Goal: Task Accomplishment & Management: Complete application form

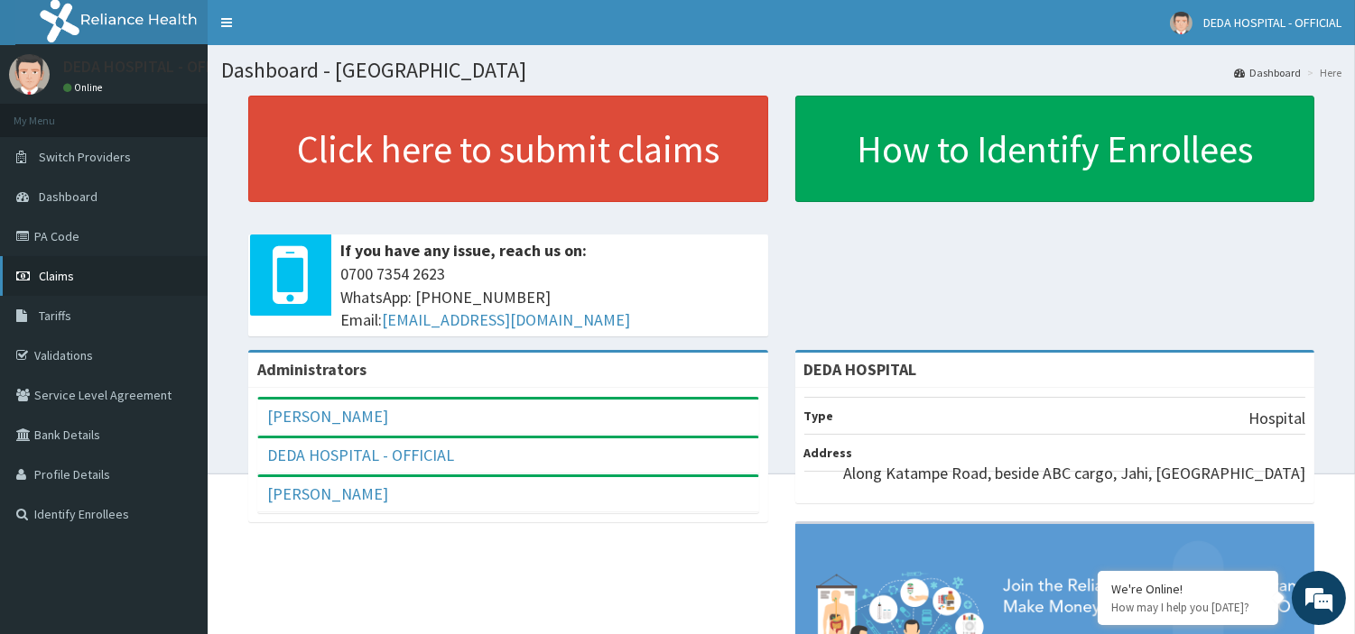
click at [64, 273] on span "Claims" at bounding box center [56, 276] width 35 height 16
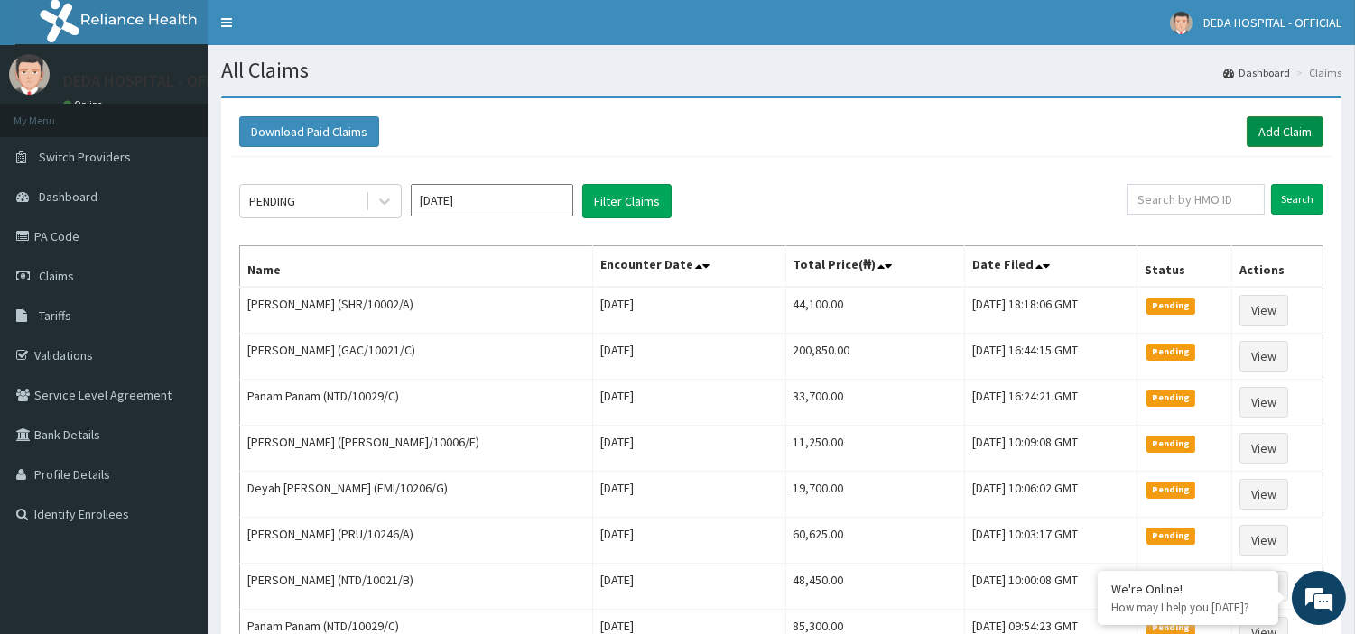
click at [1278, 128] on link "Add Claim" at bounding box center [1284, 131] width 77 height 31
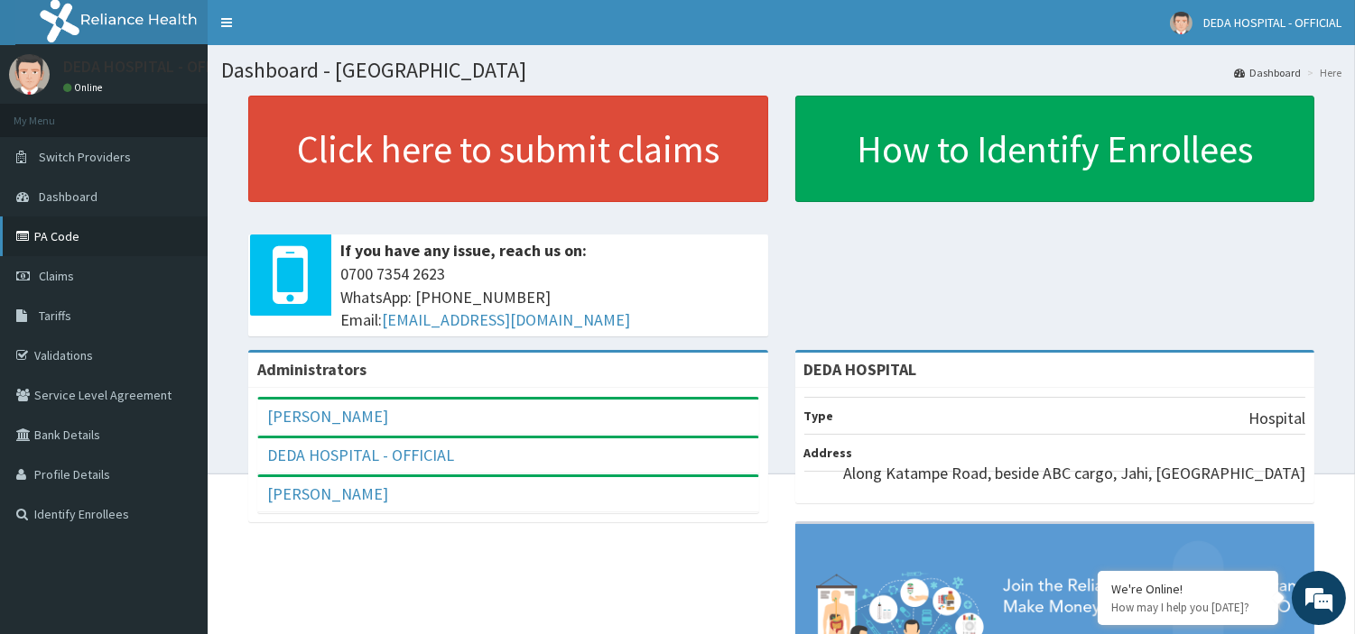
click at [32, 228] on link "PA Code" at bounding box center [104, 237] width 208 height 40
click at [60, 277] on span "Claims" at bounding box center [56, 276] width 35 height 16
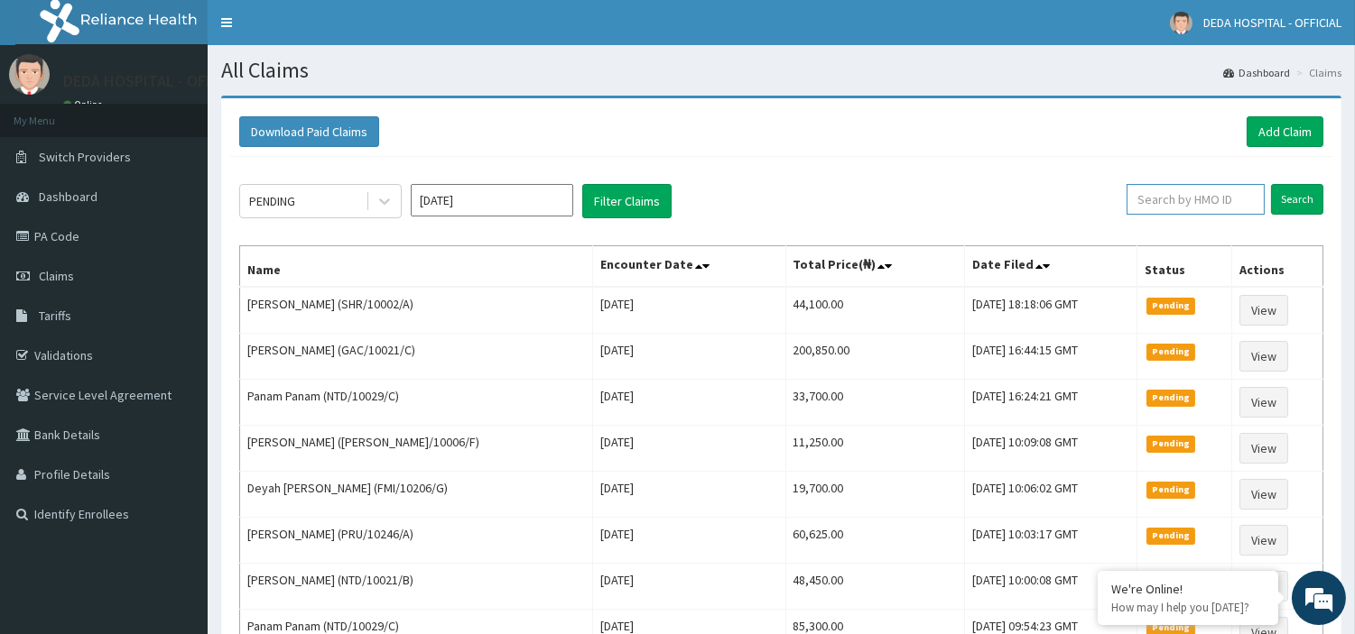
click at [1208, 201] on input "text" at bounding box center [1195, 199] width 138 height 31
click at [1161, 202] on input "text" at bounding box center [1195, 199] width 138 height 31
type input "2"
type input "TBD/10012/B"
click at [1291, 188] on input "Search" at bounding box center [1297, 199] width 52 height 31
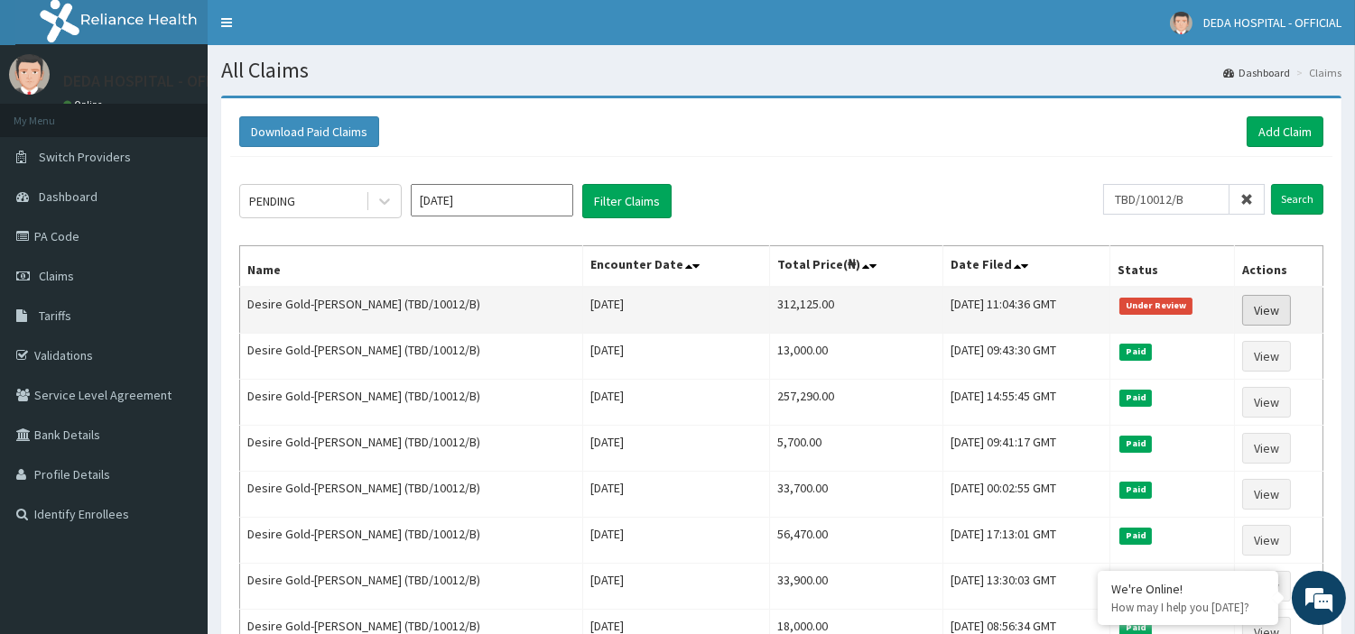
click at [1253, 302] on link "View" at bounding box center [1266, 310] width 49 height 31
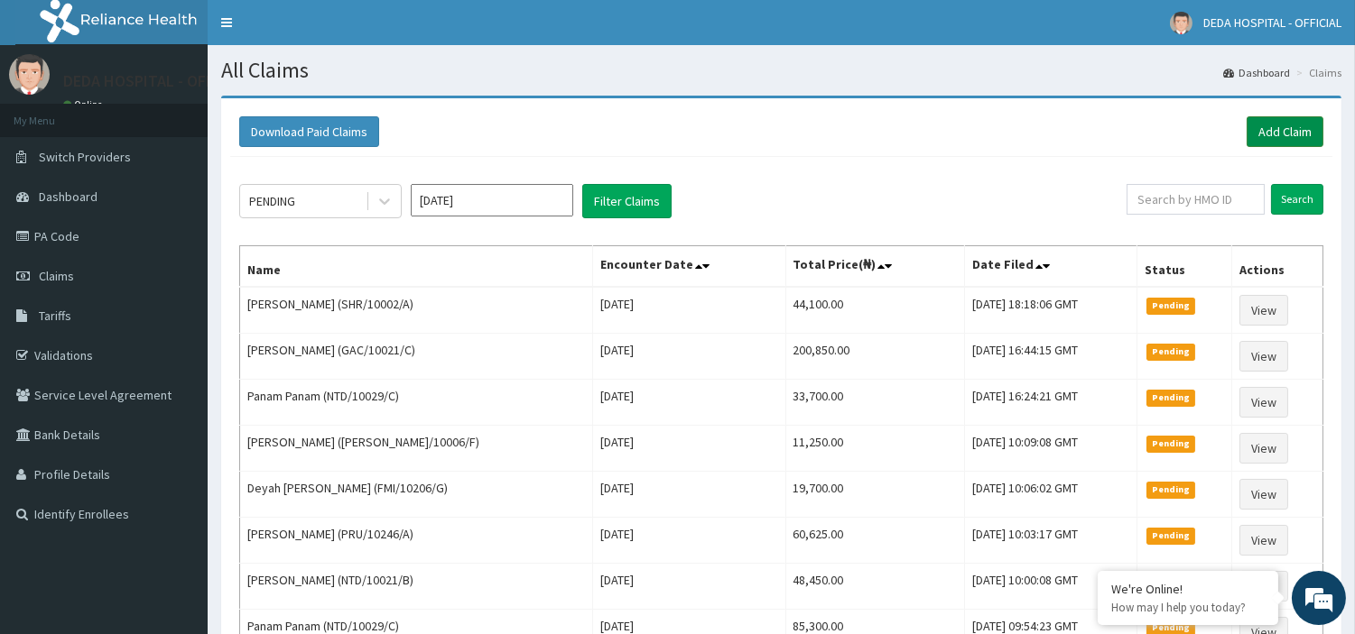
click at [1268, 134] on link "Add Claim" at bounding box center [1284, 131] width 77 height 31
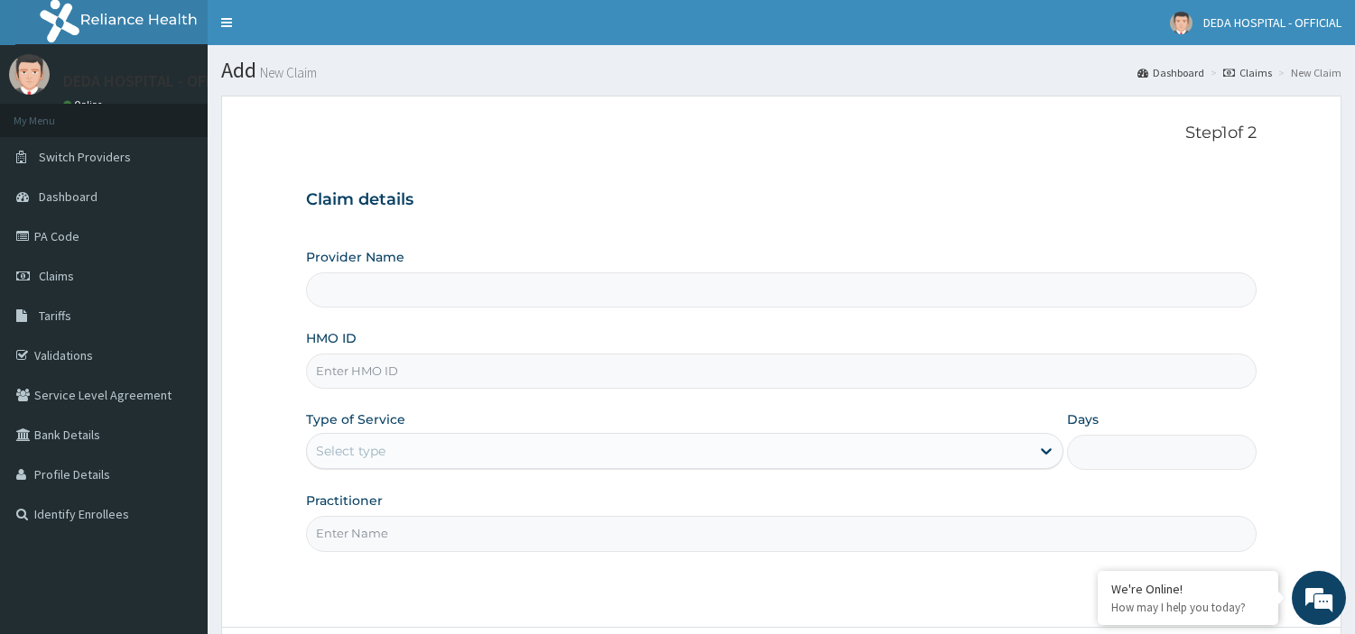
type input "DEDA HOSPITAL"
click at [349, 388] on input "HMO ID" at bounding box center [781, 371] width 950 height 35
click at [347, 372] on input "HMO ID" at bounding box center [781, 371] width 950 height 35
click at [356, 367] on input "HMO ID" at bounding box center [781, 371] width 950 height 35
click at [371, 365] on input "HMO ID" at bounding box center [781, 371] width 950 height 35
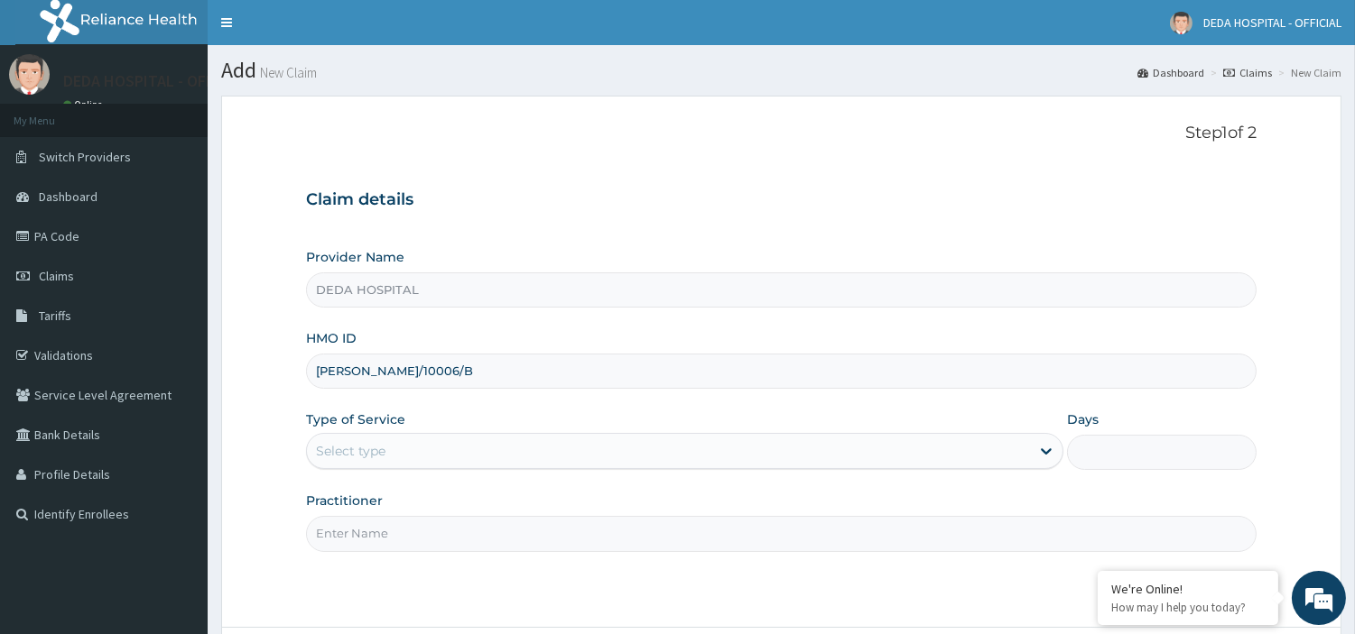
drag, startPoint x: 314, startPoint y: 375, endPoint x: 400, endPoint y: 375, distance: 85.7
click at [400, 375] on input "SAL/10006/B" at bounding box center [781, 371] width 950 height 35
type input "SAL/10006/B"
click at [362, 448] on div "Select type" at bounding box center [350, 451] width 69 height 18
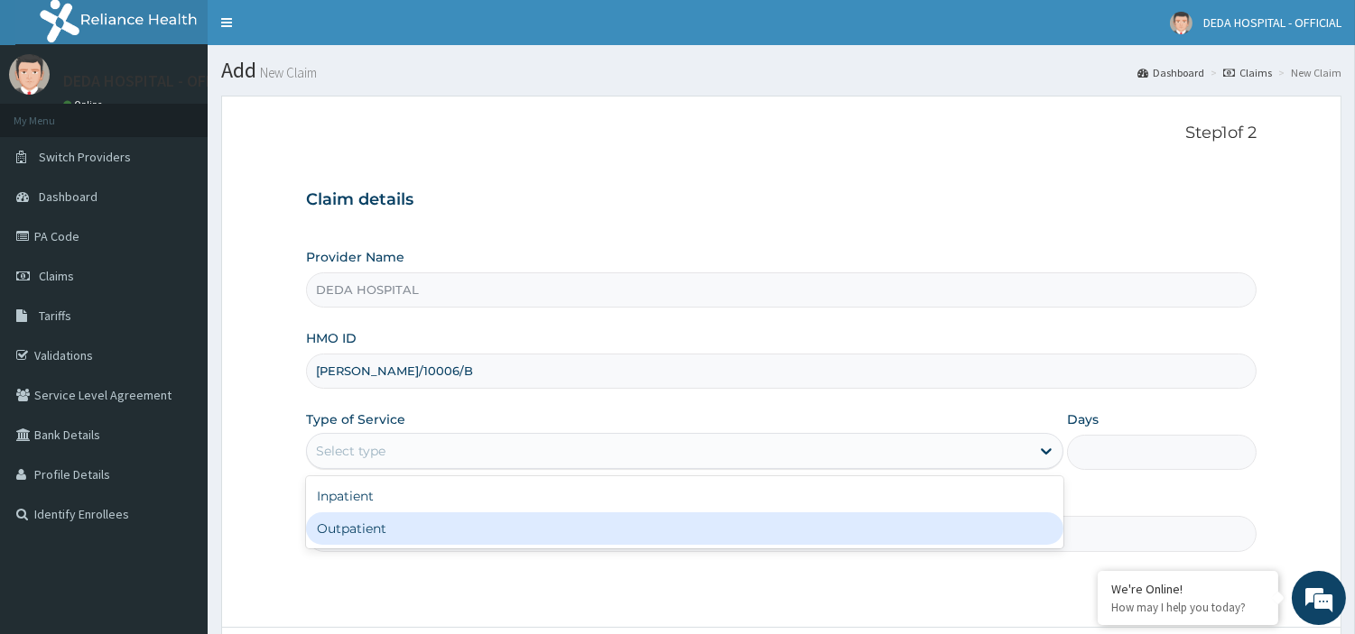
click at [347, 526] on div "Outpatient" at bounding box center [684, 529] width 757 height 32
type input "1"
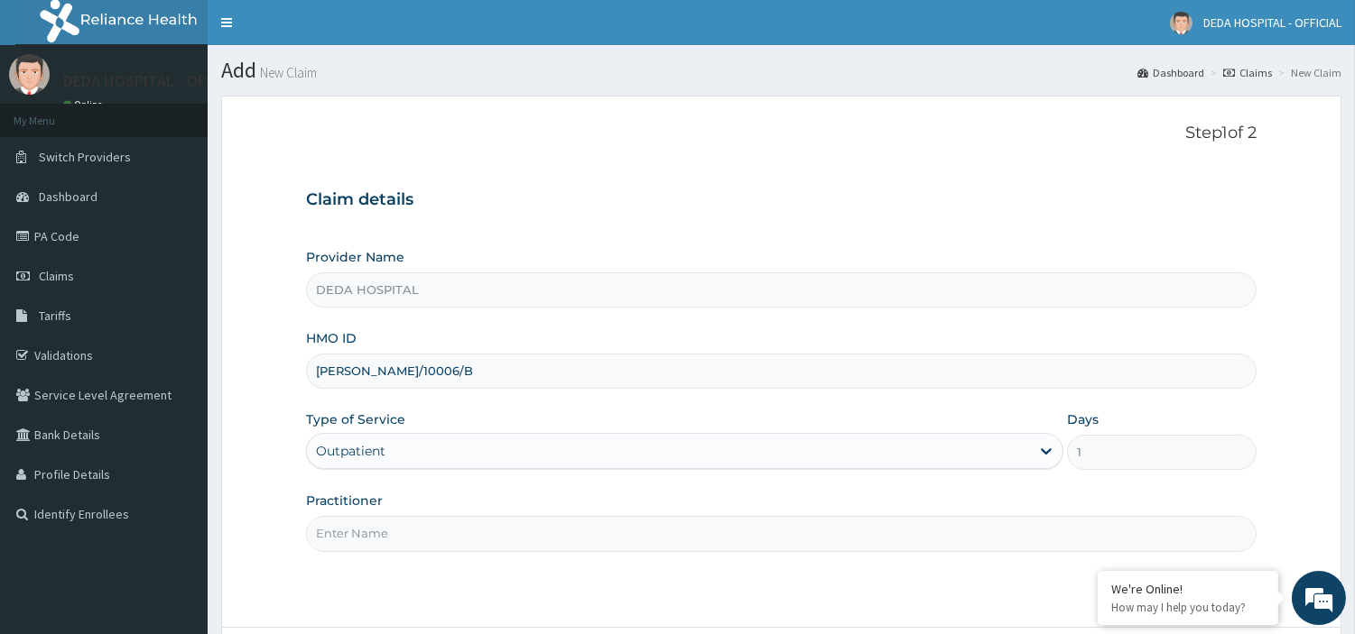
click at [350, 543] on input "Practitioner" at bounding box center [781, 533] width 950 height 35
type input "R"
type input "DR. OGBAGA"
click at [963, 576] on div "Step 1 of 2 Claim details Provider Name DEDA HOSPITAL HMO ID SAL/10006/B Type o…" at bounding box center [781, 362] width 950 height 476
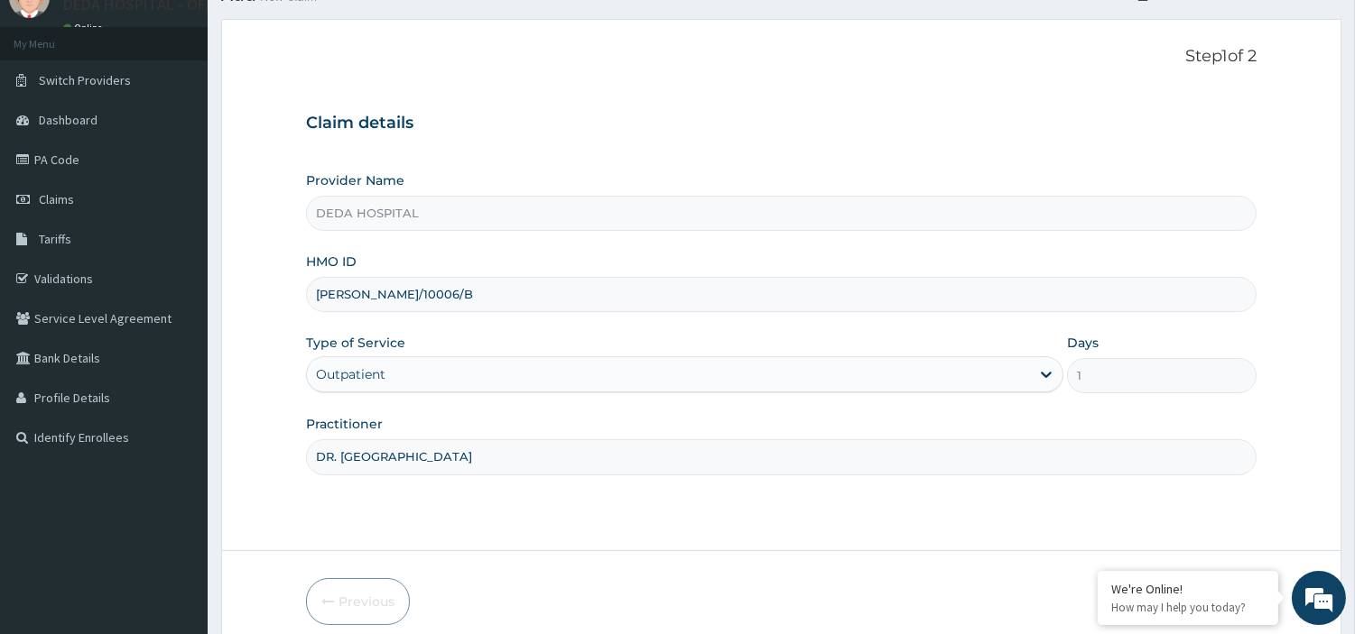
scroll to position [155, 0]
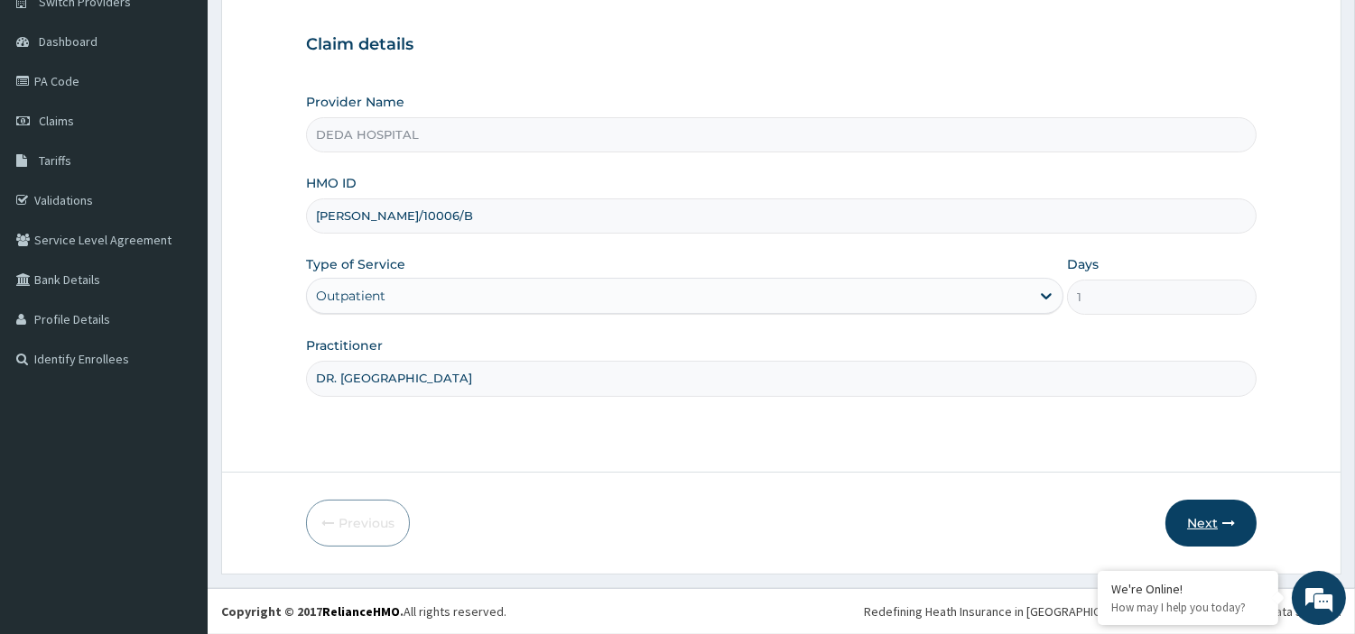
click at [1214, 525] on button "Next" at bounding box center [1210, 523] width 91 height 47
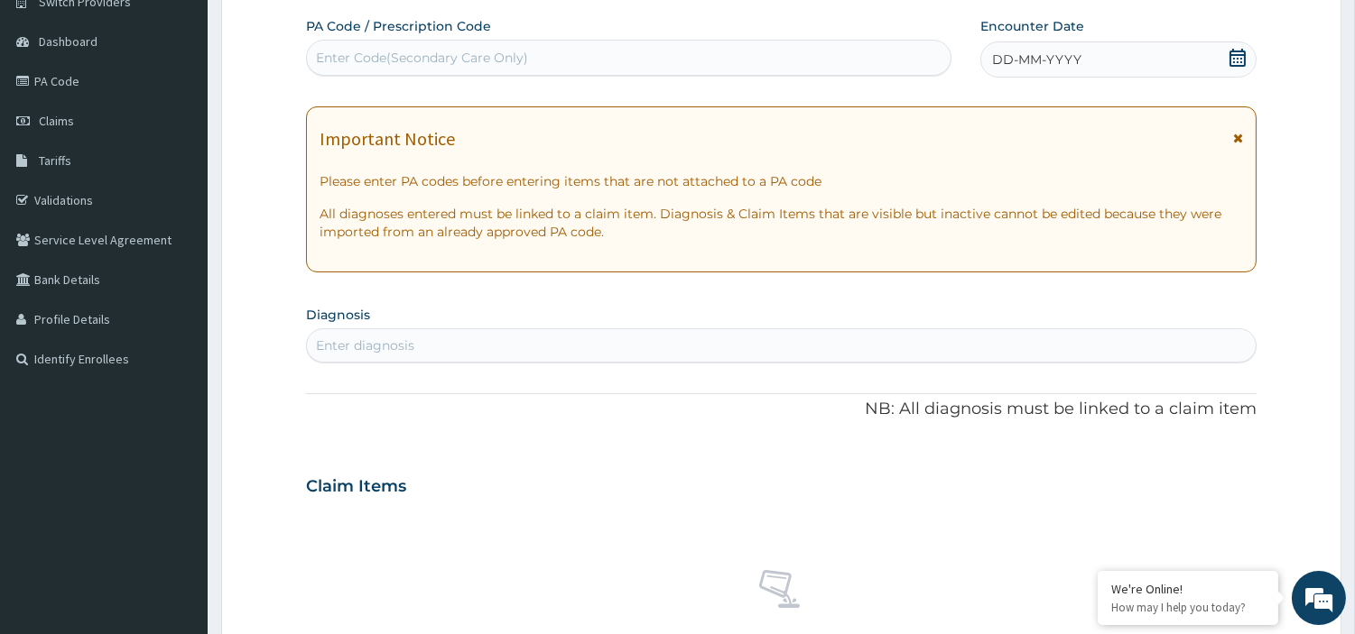
click at [370, 43] on div "Enter Code(Secondary Care Only)" at bounding box center [628, 57] width 643 height 29
type input "PA/8A9237"
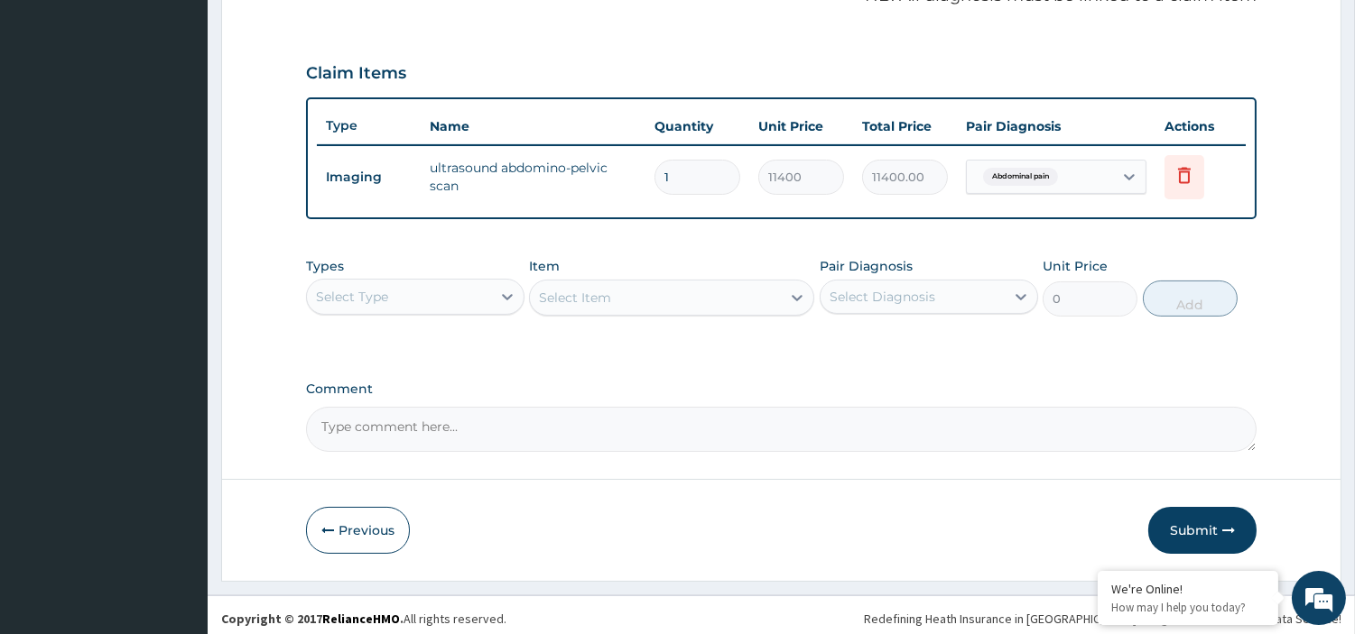
scroll to position [579, 0]
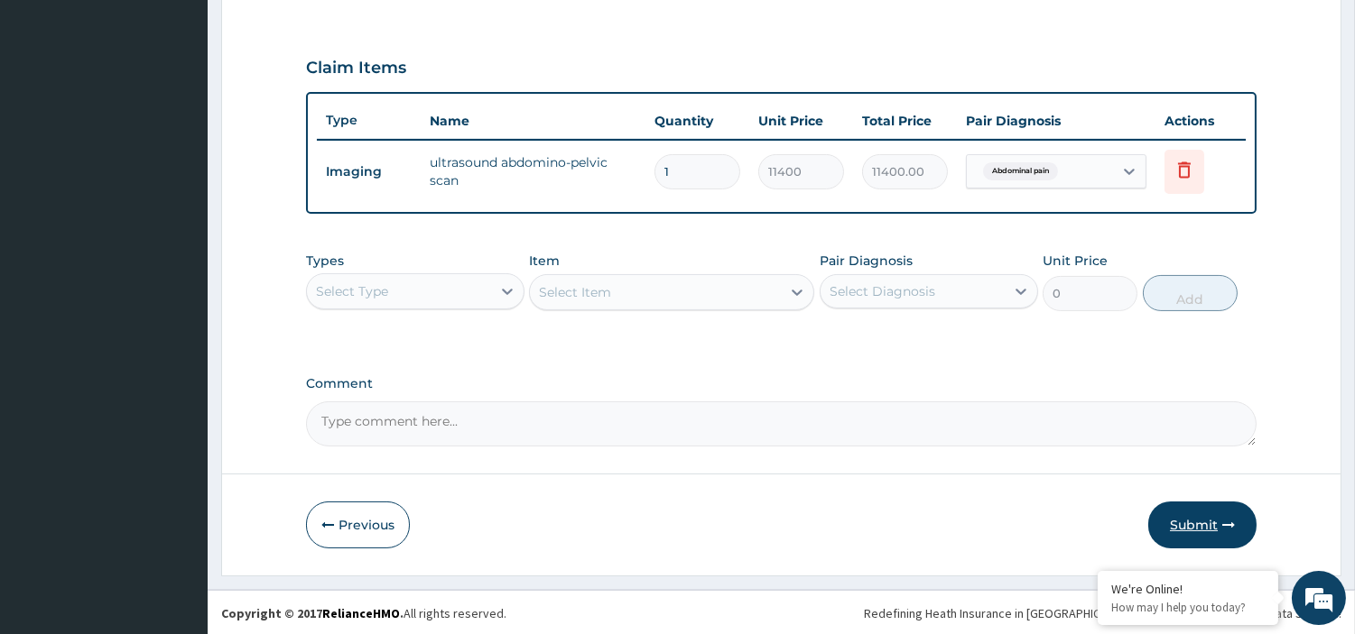
click at [1212, 519] on button "Submit" at bounding box center [1202, 525] width 108 height 47
